Goal: Use online tool/utility: Utilize a website feature to perform a specific function

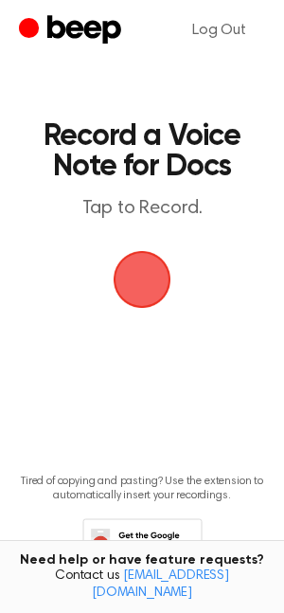
click at [166, 284] on span "button" at bounding box center [142, 279] width 53 height 53
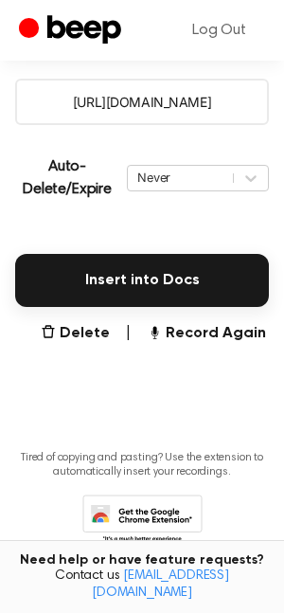
scroll to position [395, 0]
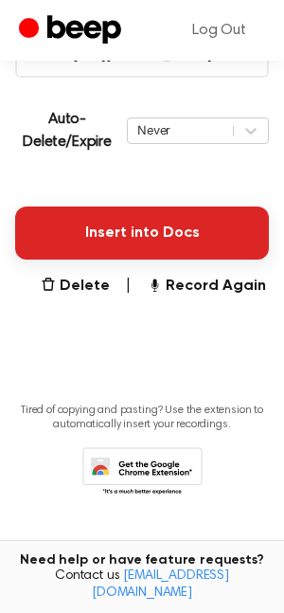
click at [165, 233] on button "Insert into Docs" at bounding box center [142, 233] width 254 height 53
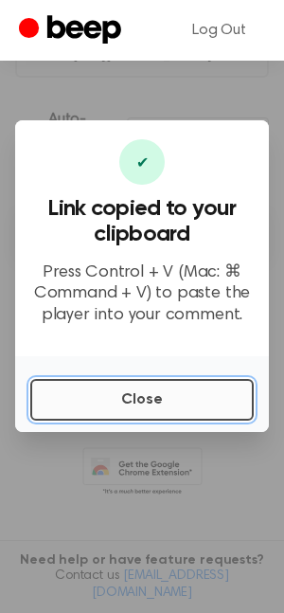
click at [190, 413] on button "Close" at bounding box center [142, 400] width 224 height 42
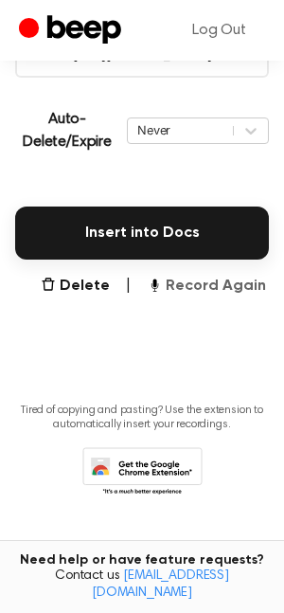
click at [206, 277] on button "Record Again" at bounding box center [206, 286] width 119 height 23
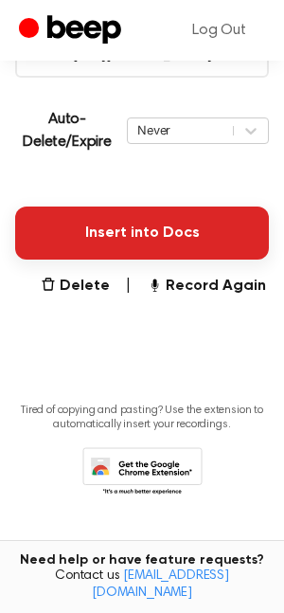
click at [157, 226] on button "Insert into Docs" at bounding box center [142, 233] width 254 height 53
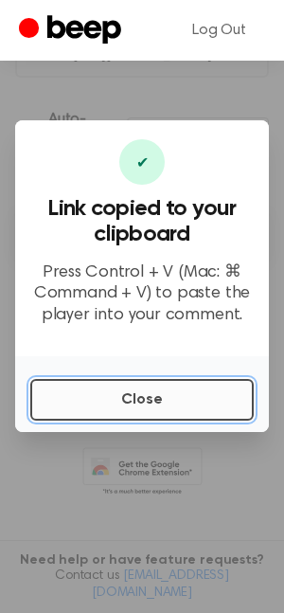
click at [180, 394] on button "Close" at bounding box center [142, 400] width 224 height 42
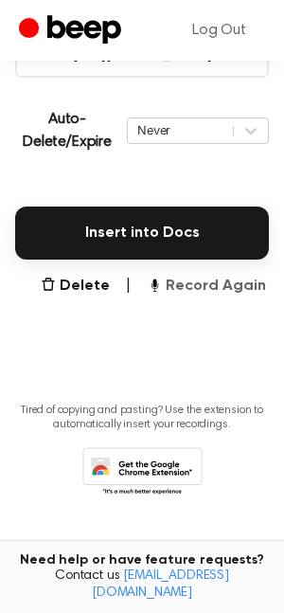
click at [180, 290] on button "Record Again" at bounding box center [206, 286] width 119 height 23
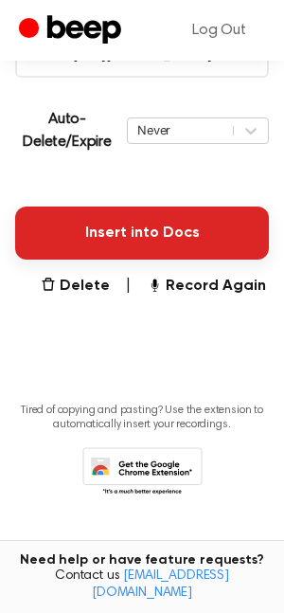
click at [153, 236] on button "Insert into Docs" at bounding box center [142, 233] width 254 height 53
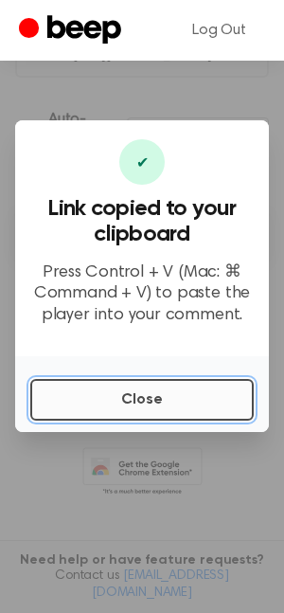
click at [180, 390] on button "Close" at bounding box center [142, 400] width 224 height 42
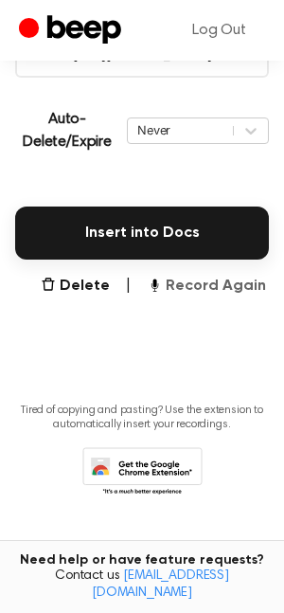
click at [205, 285] on button "Record Again" at bounding box center [206, 286] width 119 height 23
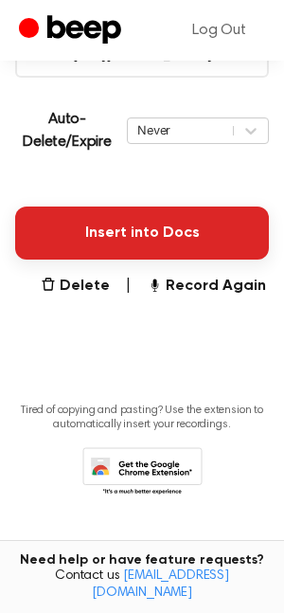
click at [215, 221] on button "Insert into Docs" at bounding box center [142, 233] width 254 height 53
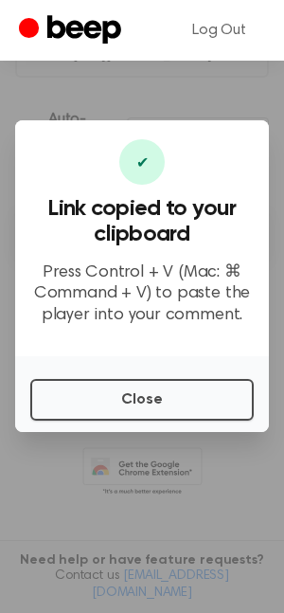
click at [147, 376] on div "Close" at bounding box center [142, 394] width 254 height 76
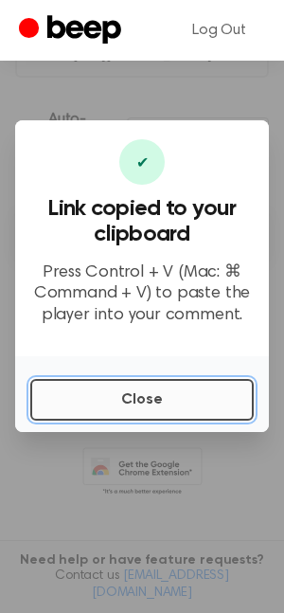
click at [147, 404] on button "Close" at bounding box center [142, 400] width 224 height 42
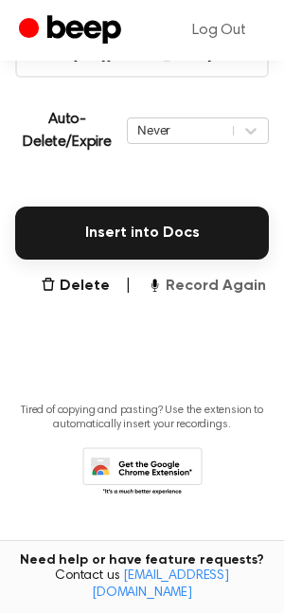
click at [203, 290] on button "Record Again" at bounding box center [206, 286] width 119 height 23
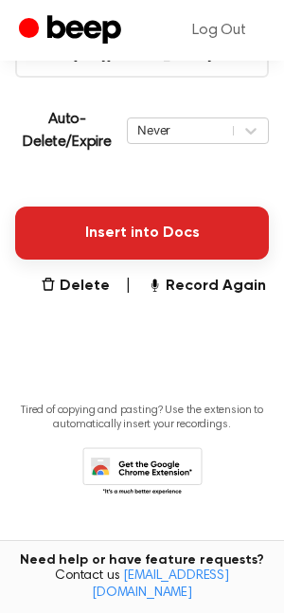
click at [153, 216] on button "Insert into Docs" at bounding box center [142, 233] width 254 height 53
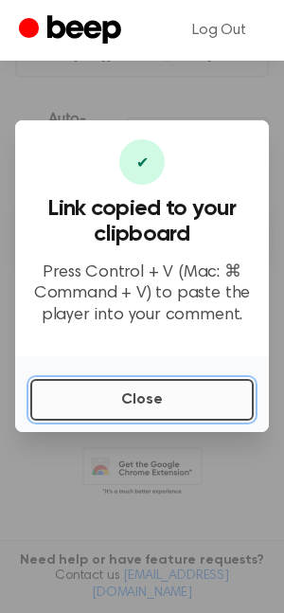
click at [146, 380] on button "Close" at bounding box center [142, 400] width 224 height 42
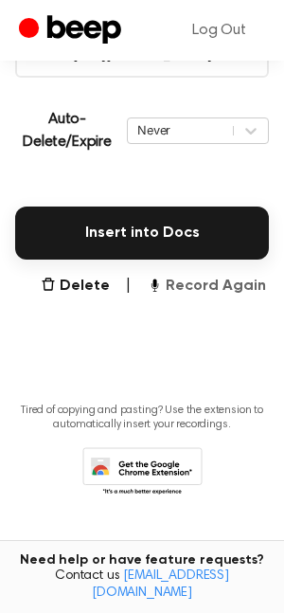
click at [201, 281] on button "Record Again" at bounding box center [206, 286] width 119 height 23
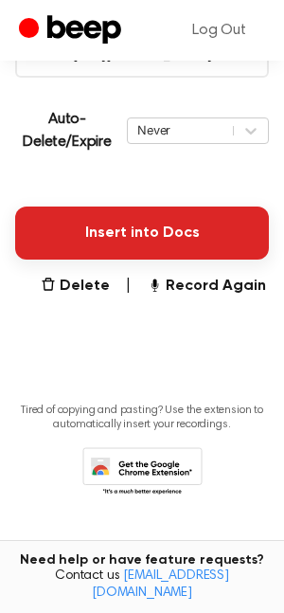
click at [214, 243] on button "Insert into Docs" at bounding box center [142, 233] width 254 height 53
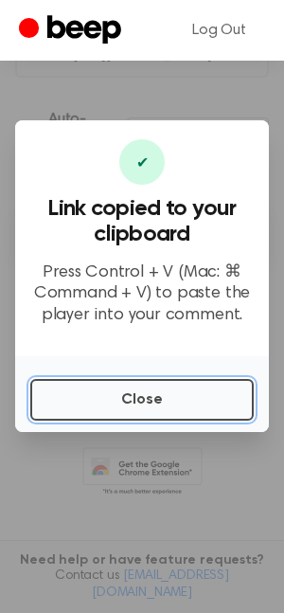
click at [131, 395] on button "Close" at bounding box center [142, 400] width 224 height 42
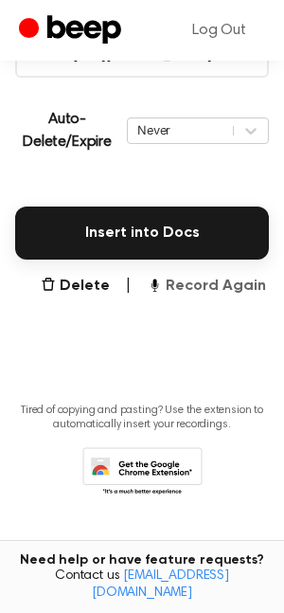
click at [219, 289] on button "Record Again" at bounding box center [206, 286] width 119 height 23
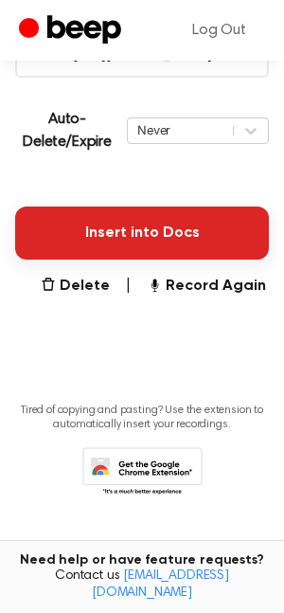
click at [120, 231] on button "Insert into Docs" at bounding box center [142, 233] width 254 height 53
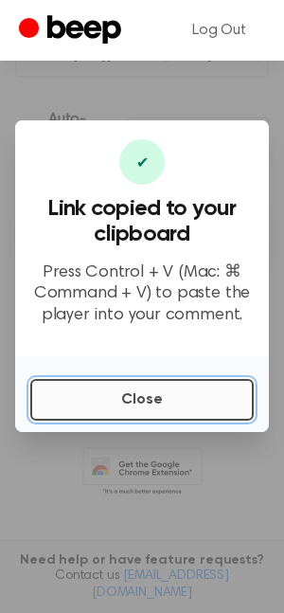
click at [179, 385] on button "Close" at bounding box center [142, 400] width 224 height 42
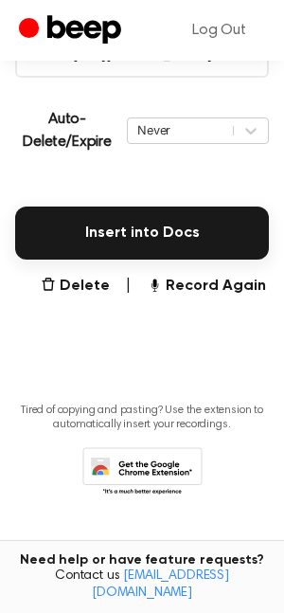
click at [216, 264] on main "Your Recording is Ready Copy the link and paste it anywhere 0:00 4:59 Your brow…" at bounding box center [142, 79] width 284 height 948
click at [215, 284] on button "Record Again" at bounding box center [206, 286] width 119 height 23
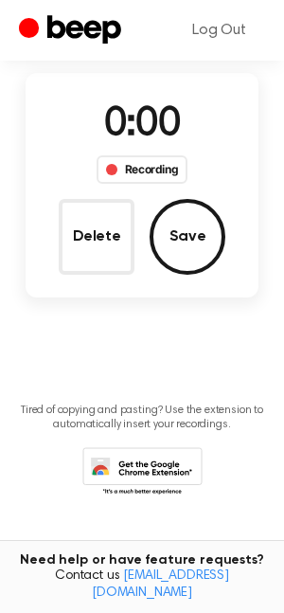
scroll to position [148, 0]
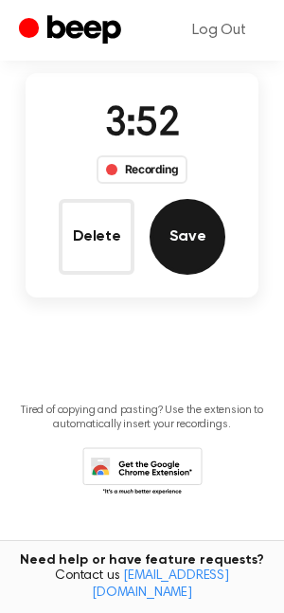
click at [207, 239] on button "Save" at bounding box center [188, 237] width 76 height 76
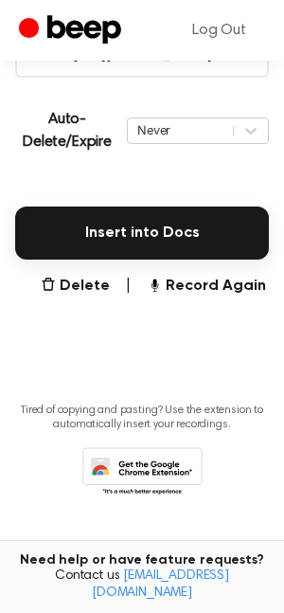
scroll to position [395, 0]
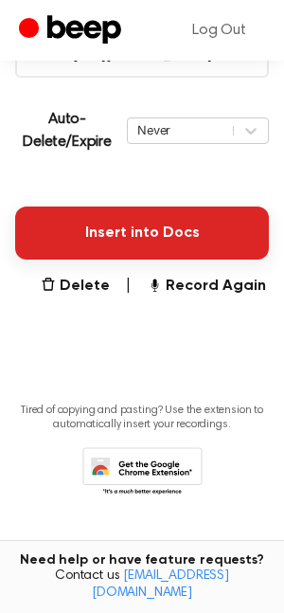
click at [122, 211] on button "Insert into Docs" at bounding box center [142, 233] width 254 height 53
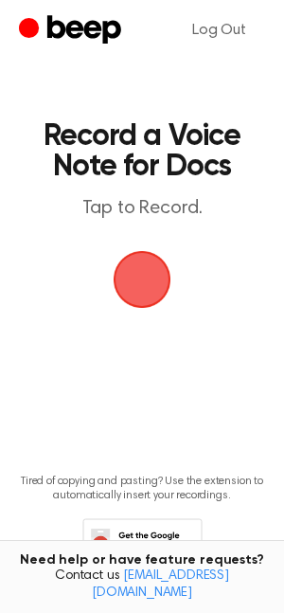
click at [117, 266] on span "button" at bounding box center [142, 279] width 64 height 64
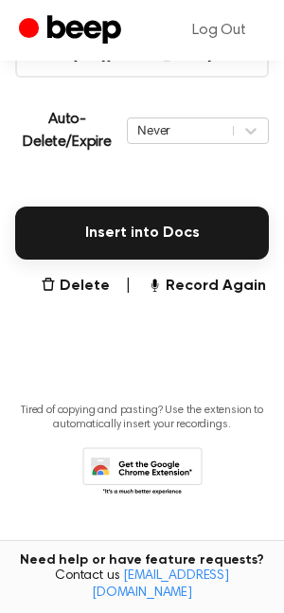
scroll to position [395, 0]
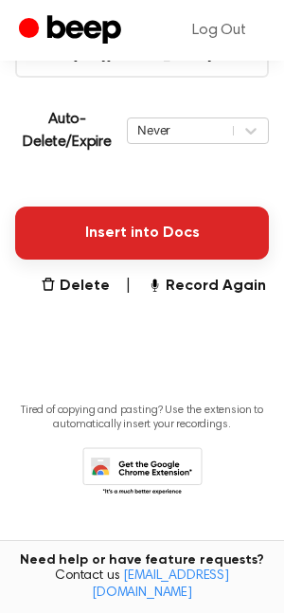
click at [151, 211] on button "Insert into Docs" at bounding box center [142, 233] width 254 height 53
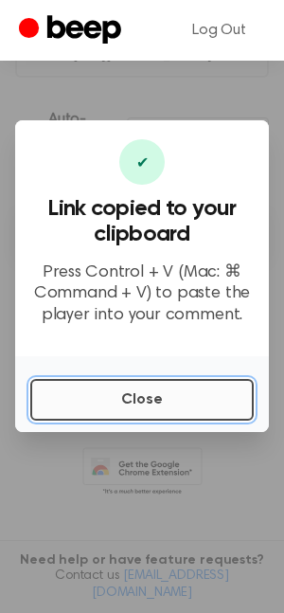
click at [226, 407] on button "Close" at bounding box center [142, 400] width 224 height 42
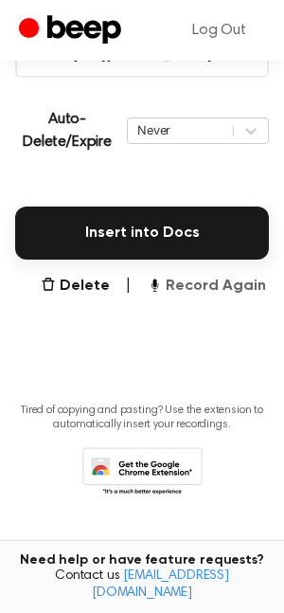
click at [207, 278] on button "Record Again" at bounding box center [206, 286] width 119 height 23
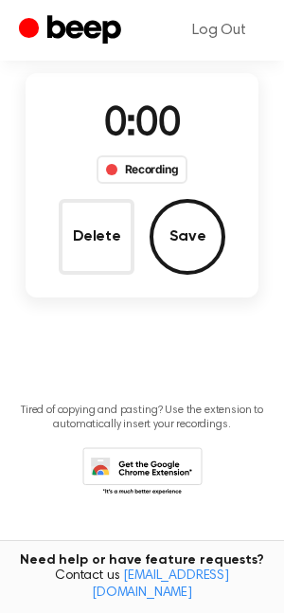
scroll to position [148, 0]
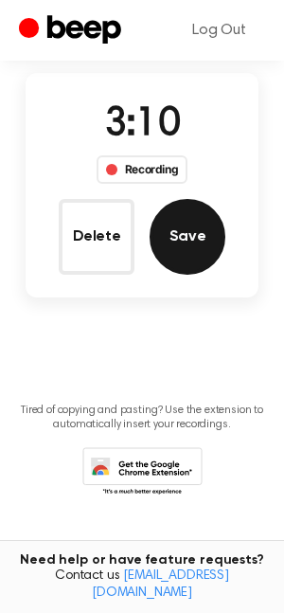
click at [190, 236] on button "Save" at bounding box center [188, 237] width 76 height 76
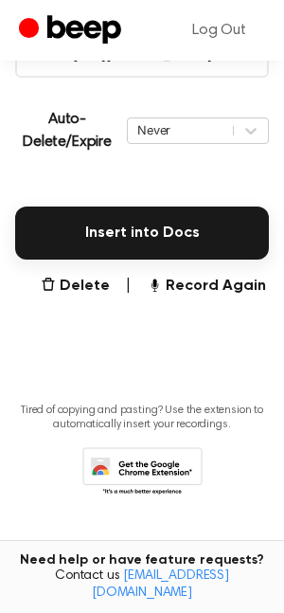
scroll to position [395, 0]
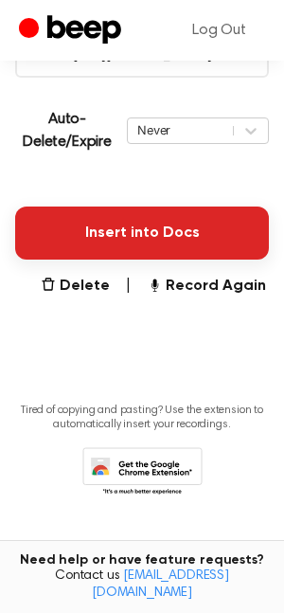
click at [134, 231] on button "Insert into Docs" at bounding box center [142, 233] width 254 height 53
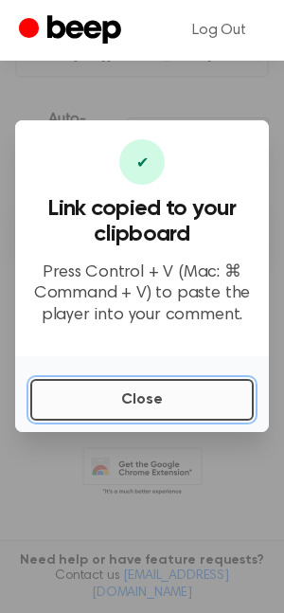
click at [89, 404] on button "Close" at bounding box center [142, 400] width 224 height 42
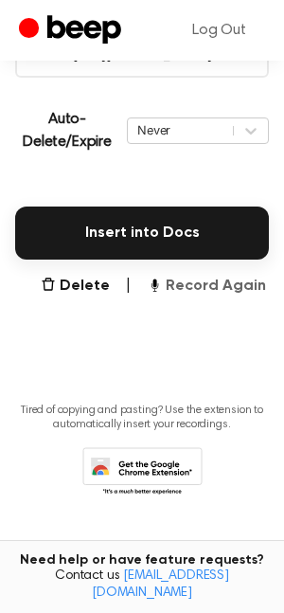
click at [190, 289] on button "Record Again" at bounding box center [206, 286] width 119 height 23
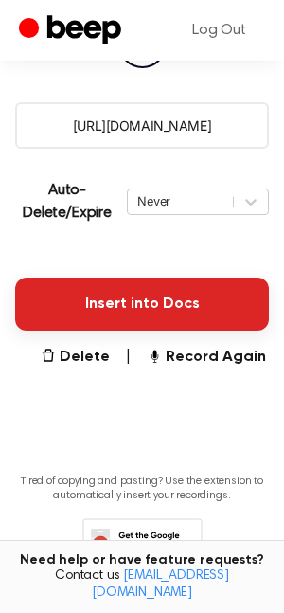
scroll to position [368, 0]
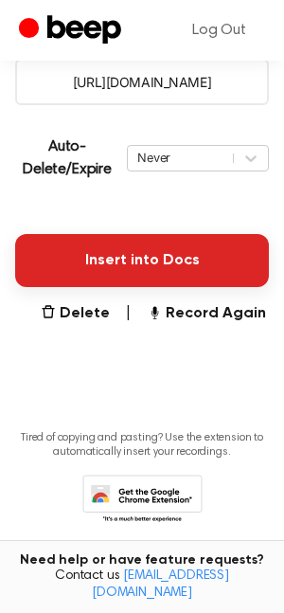
click at [125, 259] on button "Insert into Docs" at bounding box center [142, 260] width 254 height 53
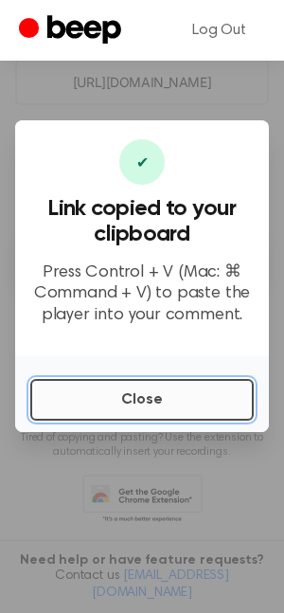
click at [195, 409] on button "Close" at bounding box center [142, 400] width 224 height 42
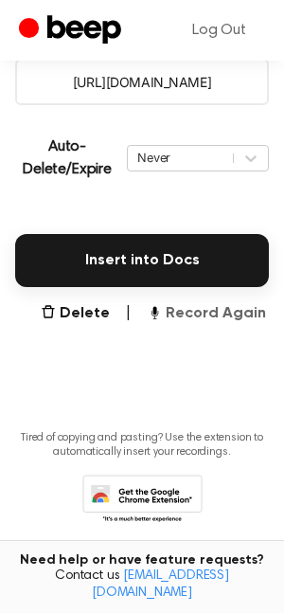
click at [200, 308] on button "Record Again" at bounding box center [206, 313] width 119 height 23
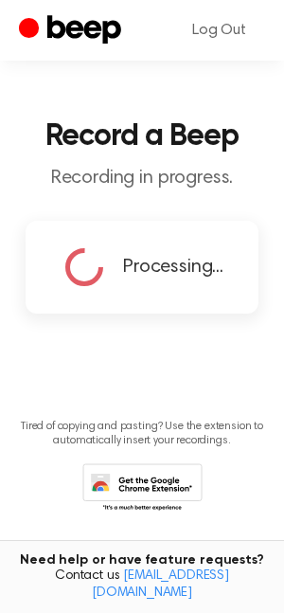
scroll to position [16, 0]
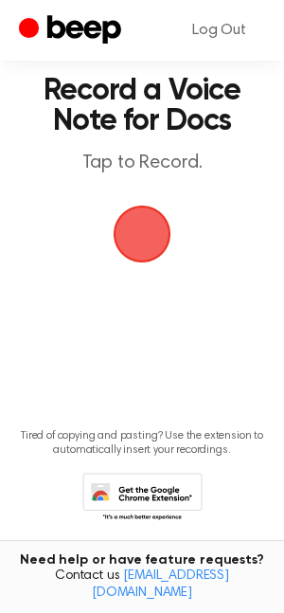
click at [144, 251] on span "button" at bounding box center [142, 234] width 53 height 53
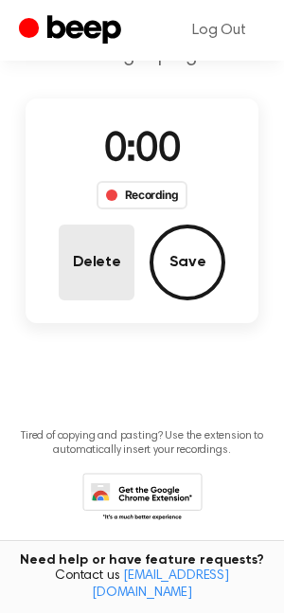
scroll to position [148, 0]
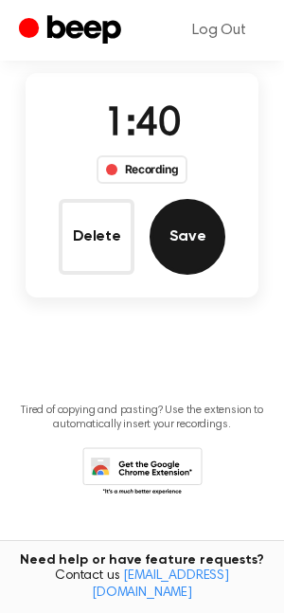
click at [190, 220] on button "Save" at bounding box center [188, 237] width 76 height 76
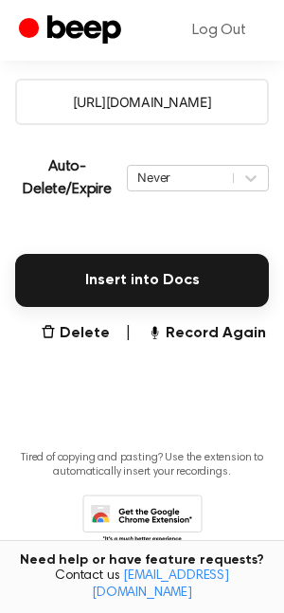
scroll to position [395, 0]
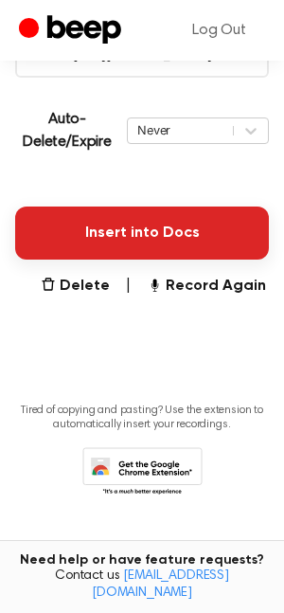
click at [153, 243] on button "Insert into Docs" at bounding box center [142, 233] width 254 height 53
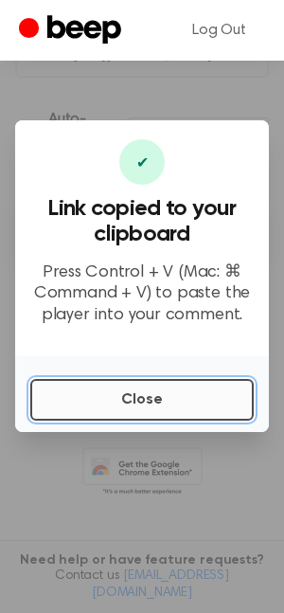
click at [235, 395] on button "Close" at bounding box center [142, 400] width 224 height 42
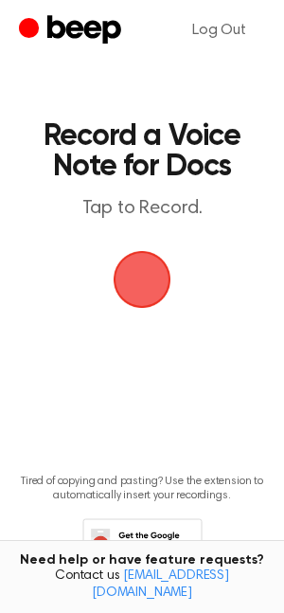
click at [156, 291] on span "button" at bounding box center [142, 279] width 53 height 53
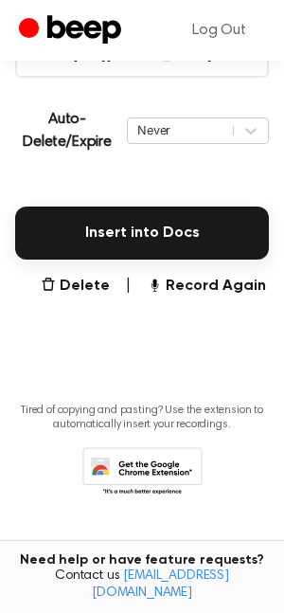
scroll to position [395, 0]
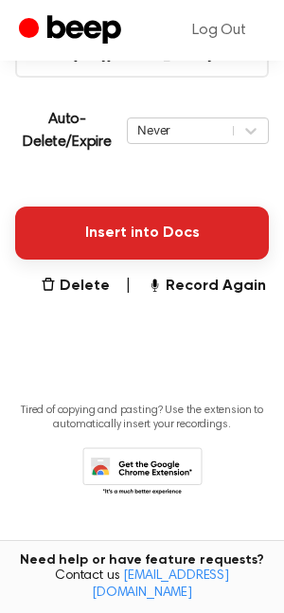
click at [182, 240] on button "Insert into Docs" at bounding box center [142, 233] width 254 height 53
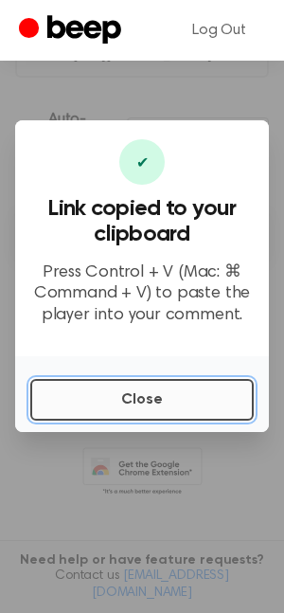
click at [80, 412] on button "Close" at bounding box center [142, 400] width 224 height 42
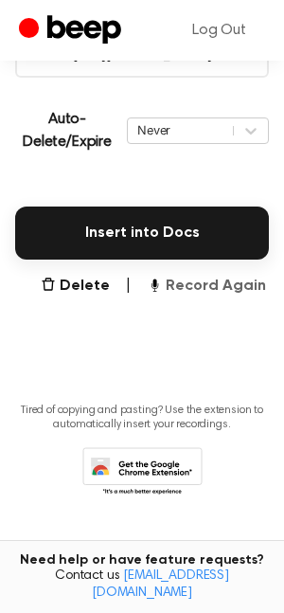
click at [208, 283] on button "Record Again" at bounding box center [206, 286] width 119 height 23
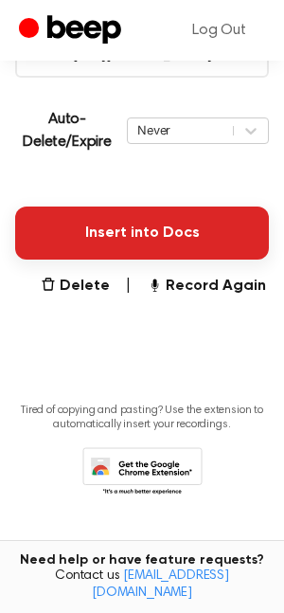
click at [148, 247] on button "Insert into Docs" at bounding box center [142, 233] width 254 height 53
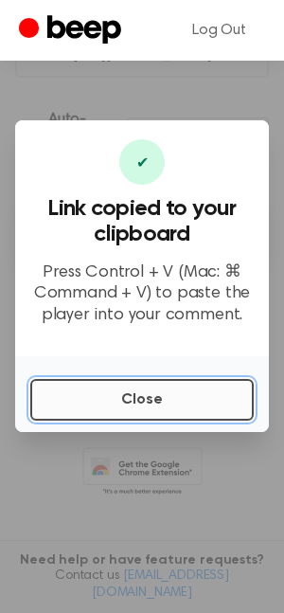
click at [212, 398] on button "Close" at bounding box center [142, 400] width 224 height 42
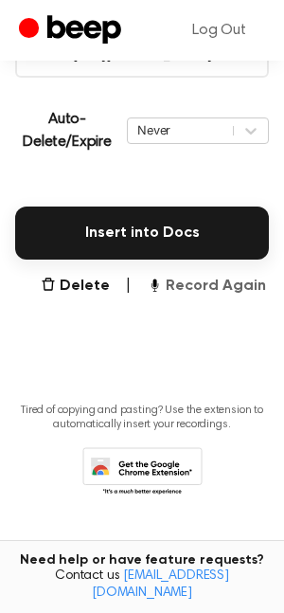
click at [204, 277] on button "Record Again" at bounding box center [206, 286] width 119 height 23
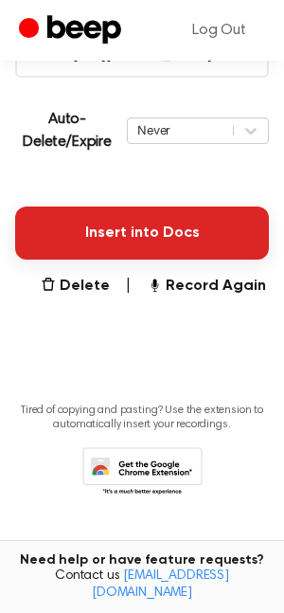
click at [85, 231] on button "Insert into Docs" at bounding box center [142, 233] width 254 height 53
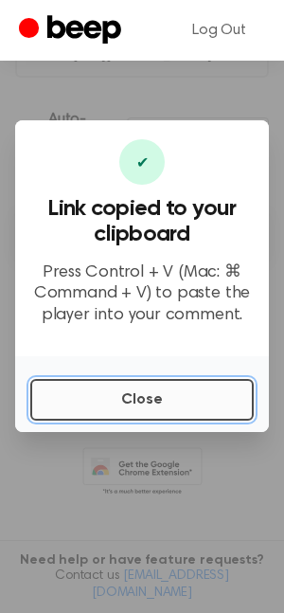
click at [156, 418] on button "Close" at bounding box center [142, 400] width 224 height 42
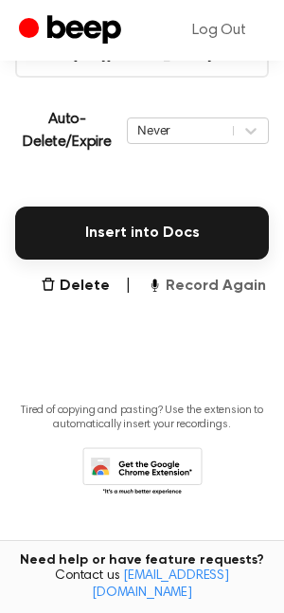
click at [177, 286] on button "Record Again" at bounding box center [206, 286] width 119 height 23
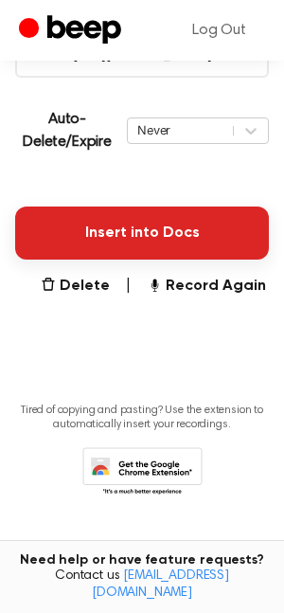
click at [133, 237] on button "Insert into Docs" at bounding box center [142, 233] width 254 height 53
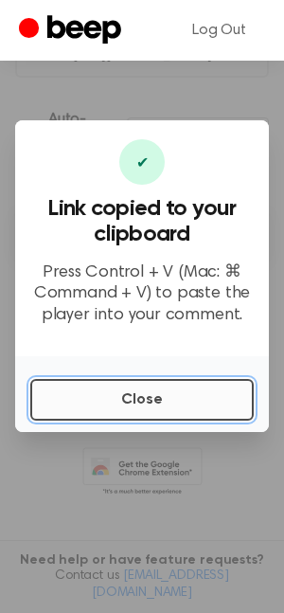
click at [101, 406] on button "Close" at bounding box center [142, 400] width 224 height 42
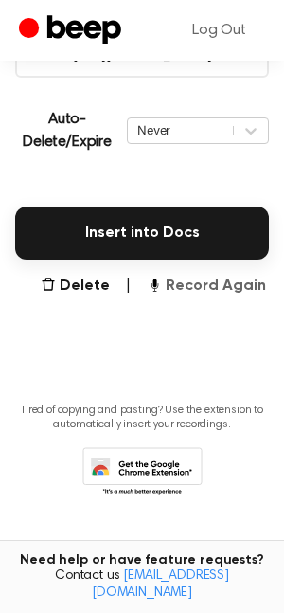
click at [190, 277] on button "Record Again" at bounding box center [206, 286] width 119 height 23
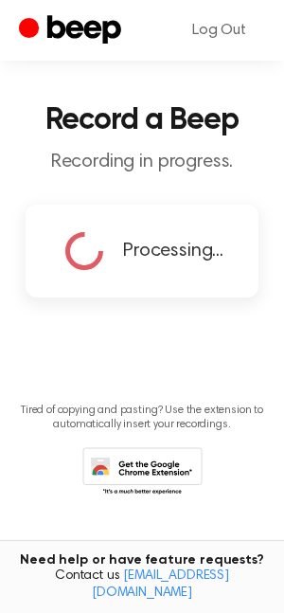
scroll to position [71, 0]
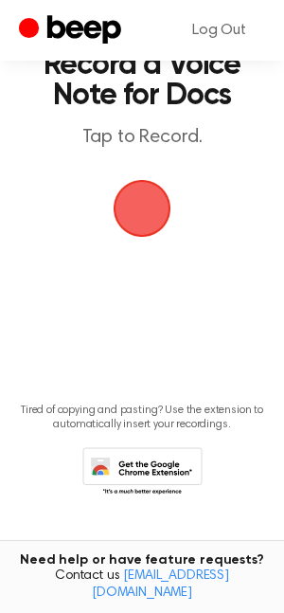
click at [121, 232] on span "button" at bounding box center [142, 208] width 53 height 53
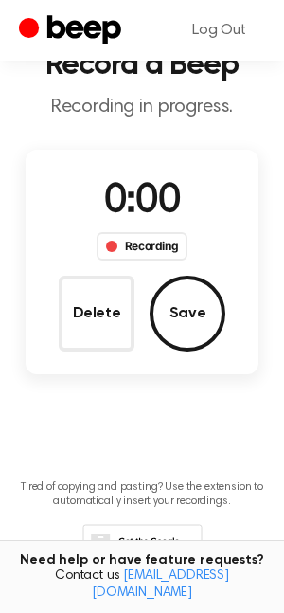
scroll to position [148, 0]
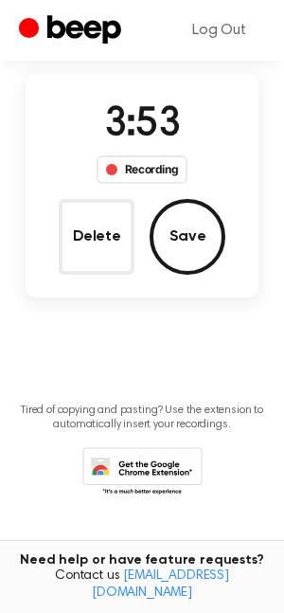
click at [236, 221] on div "3:53 Recording Delete Save" at bounding box center [142, 185] width 233 height 179
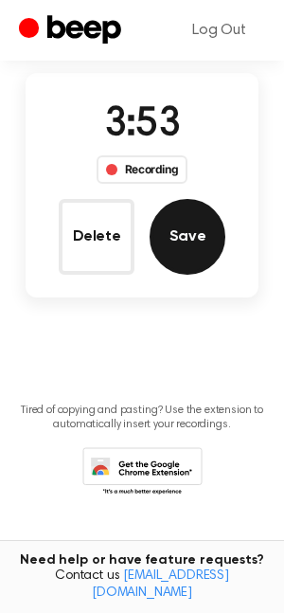
click at [214, 222] on button "Save" at bounding box center [188, 237] width 76 height 76
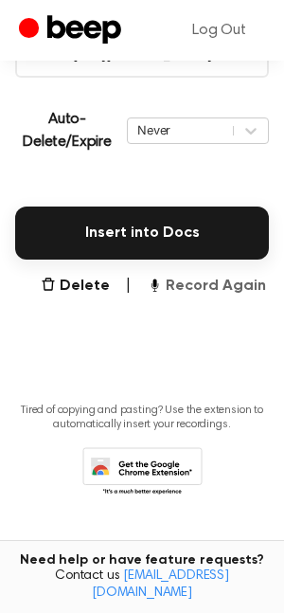
scroll to position [395, 0]
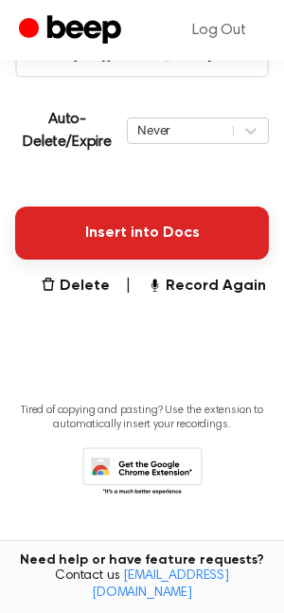
click at [118, 232] on button "Insert into Docs" at bounding box center [142, 233] width 254 height 53
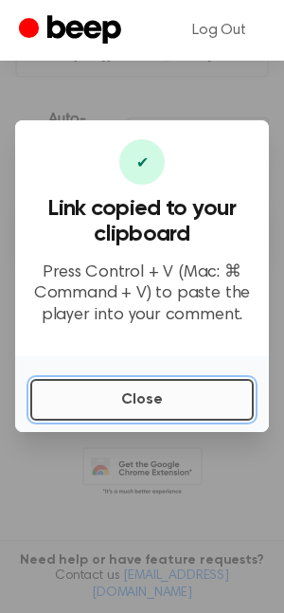
click at [127, 391] on button "Close" at bounding box center [142, 400] width 224 height 42
